Goal: Download file/media

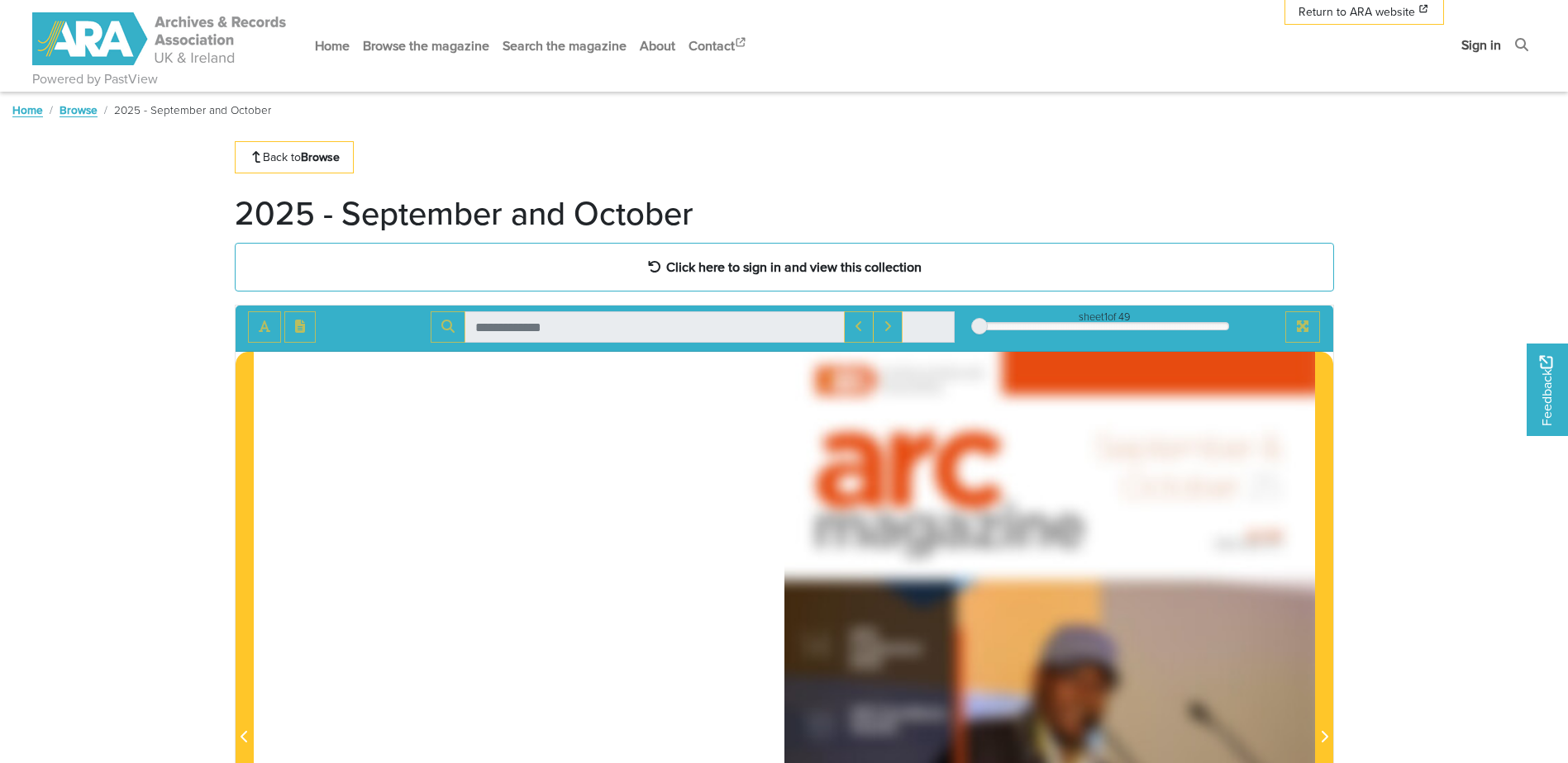
click at [1480, 42] on link "Sign in" at bounding box center [1481, 45] width 53 height 44
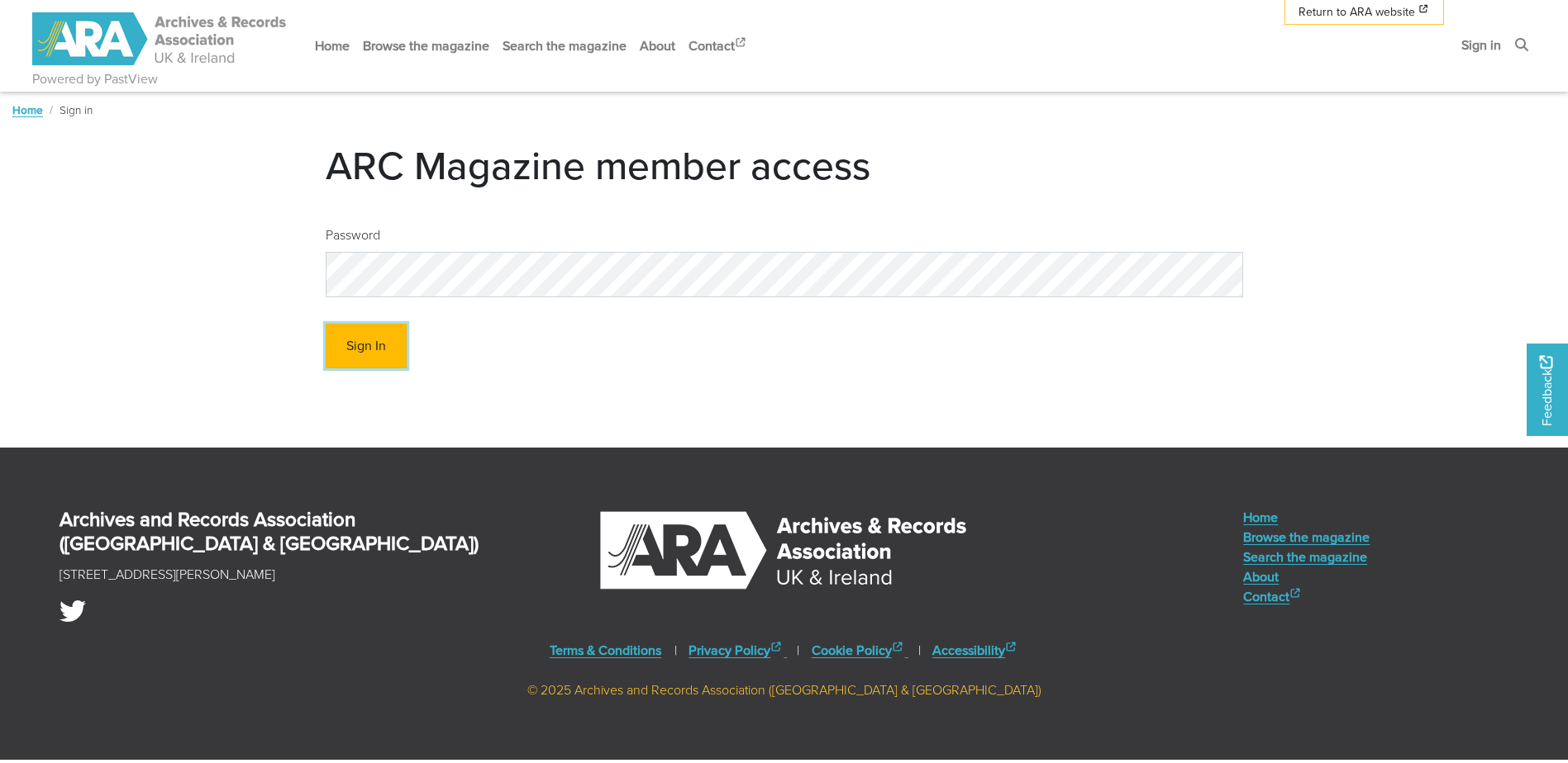
click at [390, 351] on button "Sign In" at bounding box center [366, 346] width 81 height 45
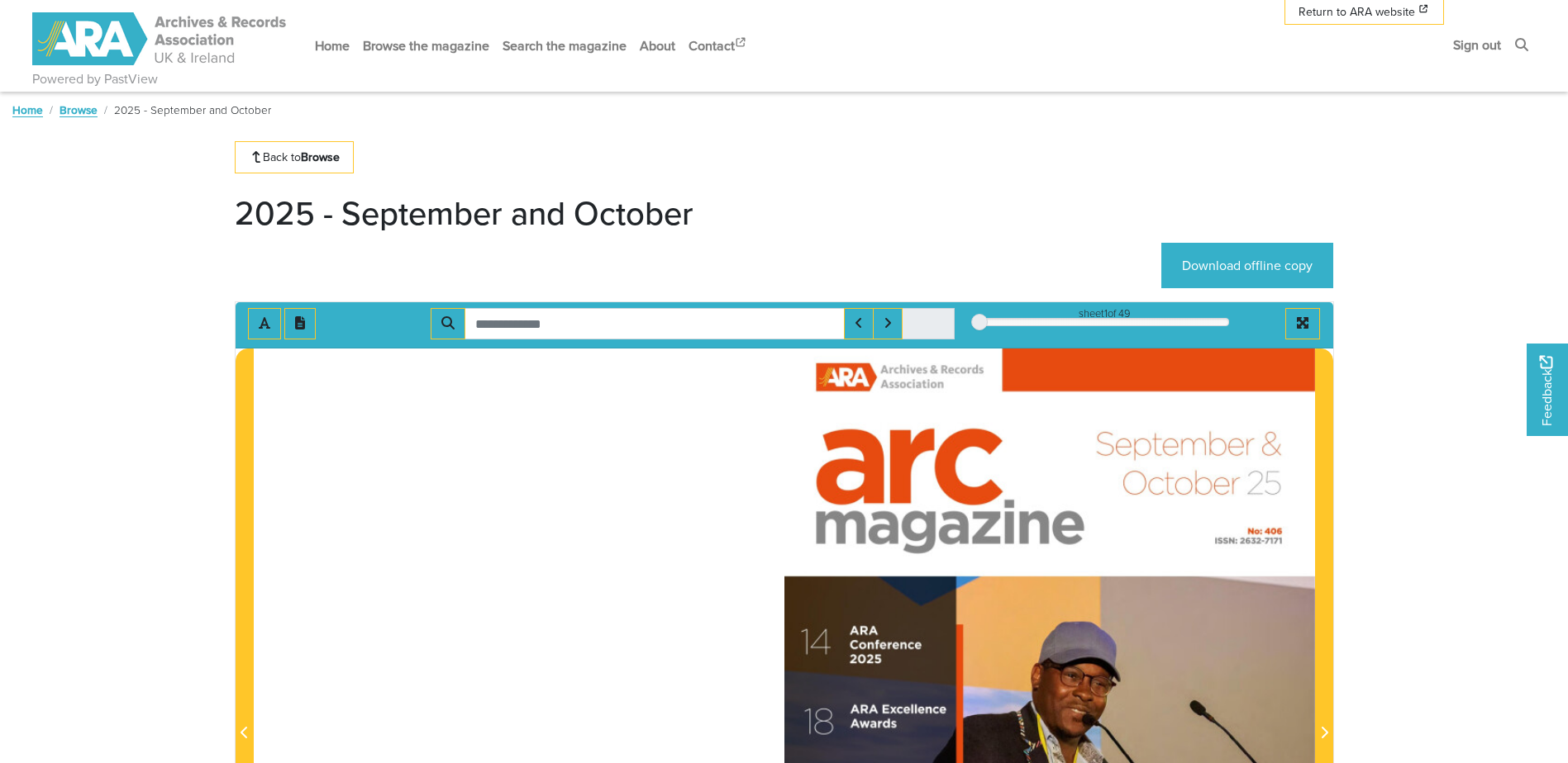
scroll to position [165, 0]
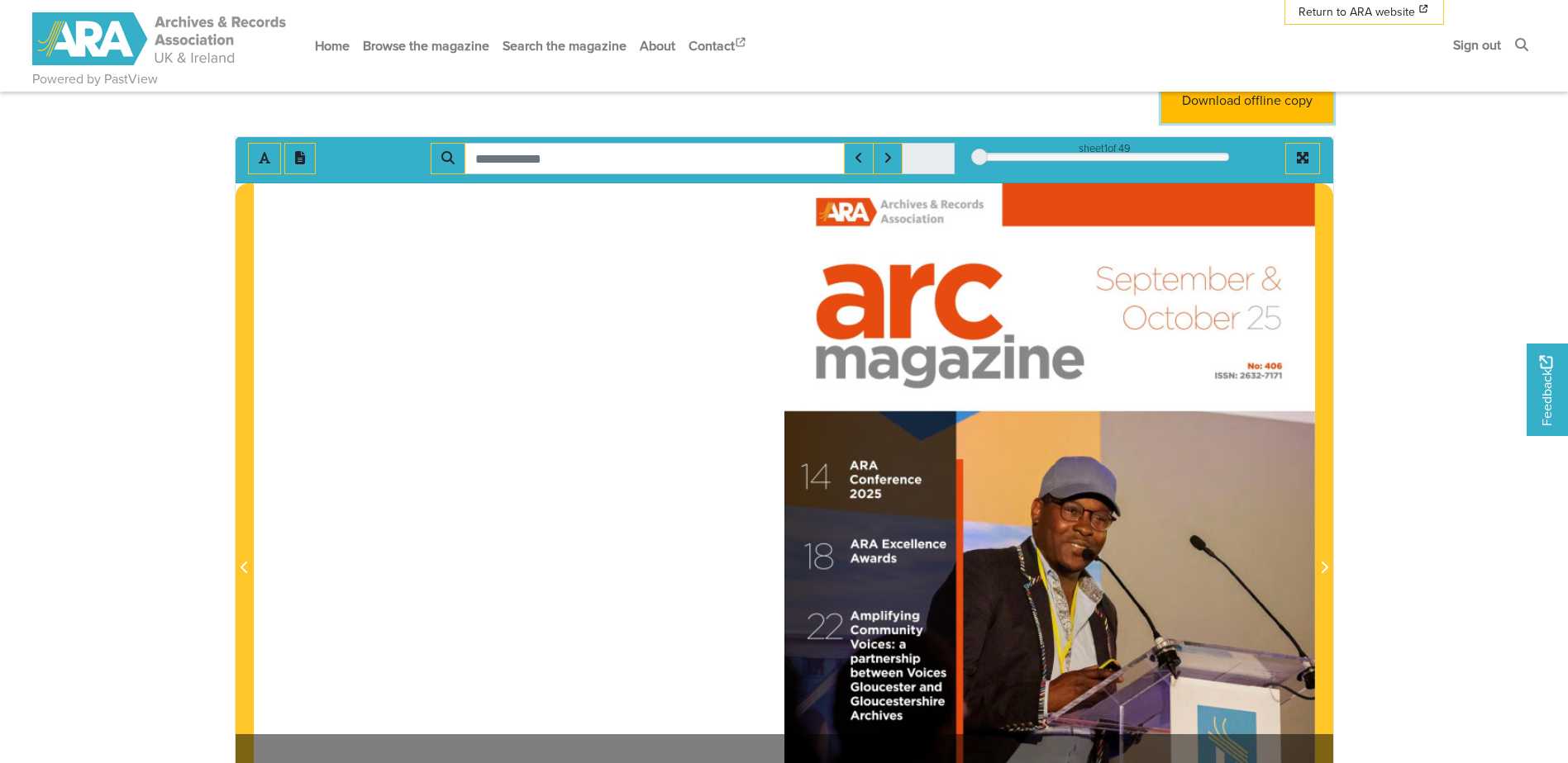
click at [1209, 99] on link "Download offline copy" at bounding box center [1247, 100] width 172 height 45
